Goal: Information Seeking & Learning: Find specific fact

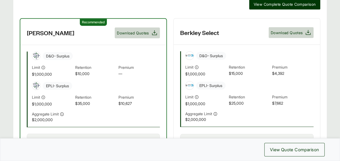
scroll to position [182, 0]
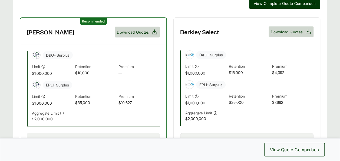
click at [111, 62] on div "D&O - Surplus Limit $1,000,000 Retention $10,000 Premium —" at bounding box center [96, 63] width 128 height 25
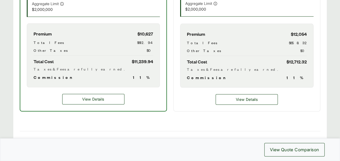
scroll to position [294, 0]
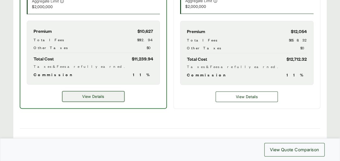
click at [109, 94] on button "View Details" at bounding box center [93, 96] width 62 height 11
click at [106, 94] on button "View Details" at bounding box center [93, 96] width 62 height 11
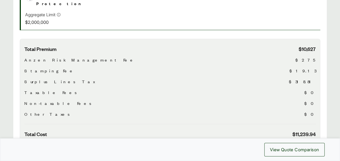
scroll to position [203, 0]
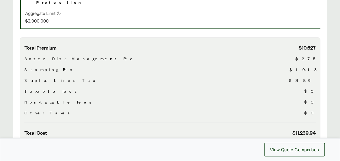
click at [310, 77] on span "$318.81" at bounding box center [302, 80] width 27 height 6
copy span "$318.81"
click at [149, 59] on div "Total Premium $10,627 Anzen Risk Management Fee $275 Stamping Fee $19.13 Surplu…" at bounding box center [169, 83] width 291 height 78
click at [311, 66] on span "$19.13" at bounding box center [302, 69] width 26 height 6
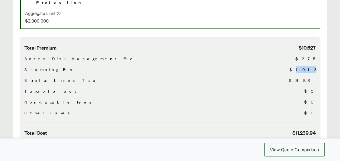
click at [311, 66] on span "$19.13" at bounding box center [302, 69] width 26 height 6
copy span "$19.13"
